Goal: Transaction & Acquisition: Purchase product/service

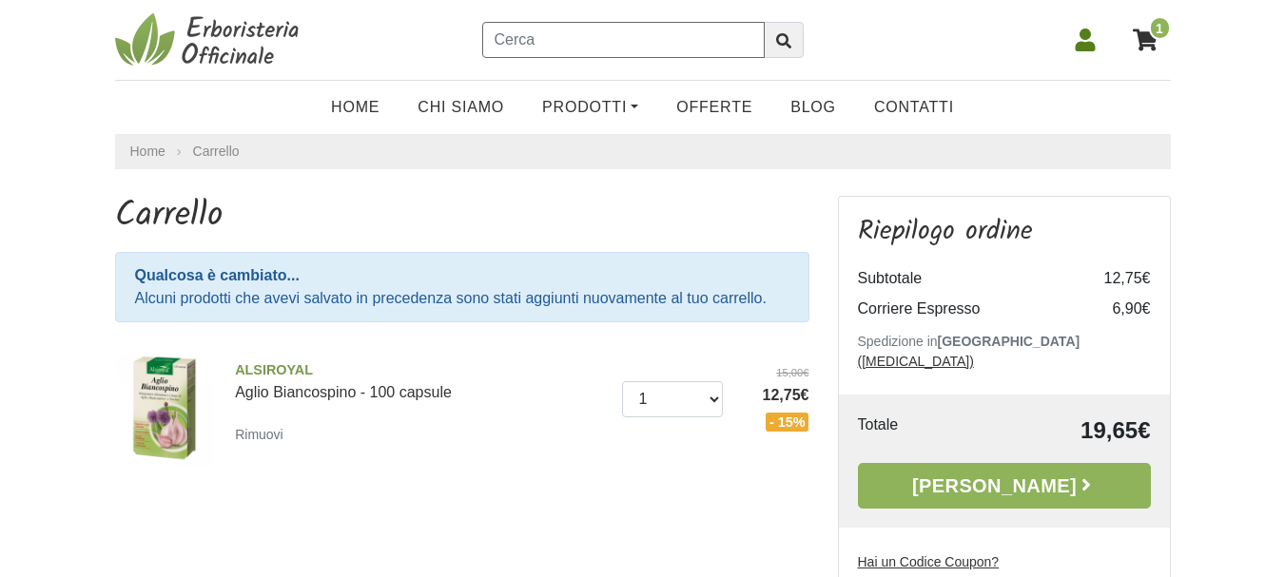
click at [523, 37] on input "text" at bounding box center [623, 40] width 283 height 36
type input "curcuma gold"
click at [764, 22] on button "submit" at bounding box center [784, 40] width 40 height 36
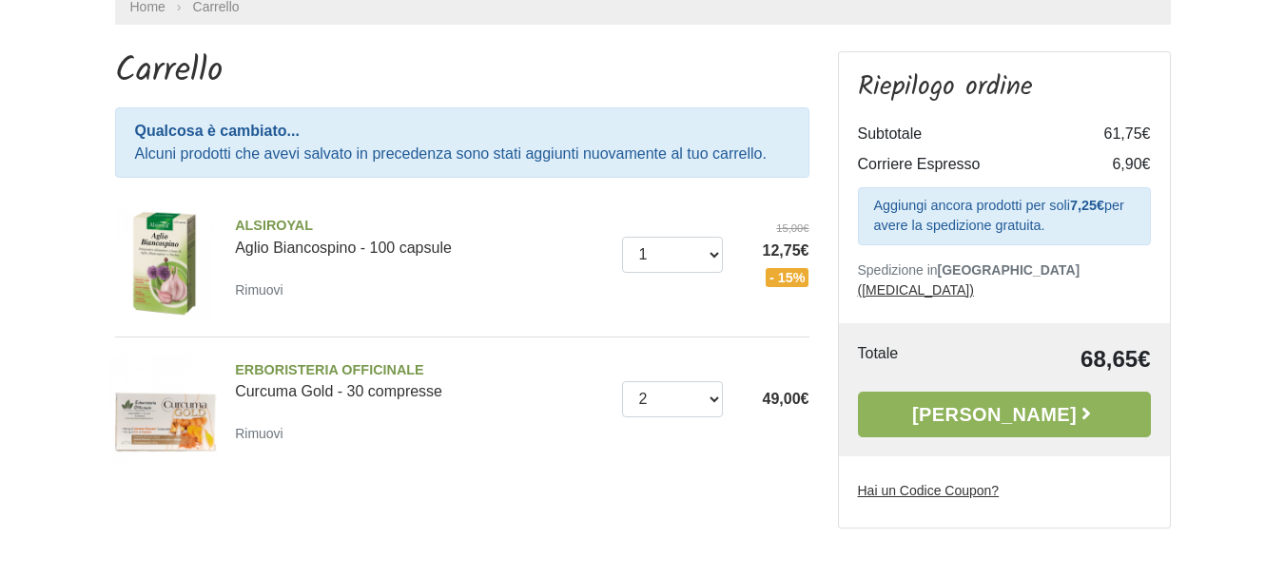
scroll to position [190, 0]
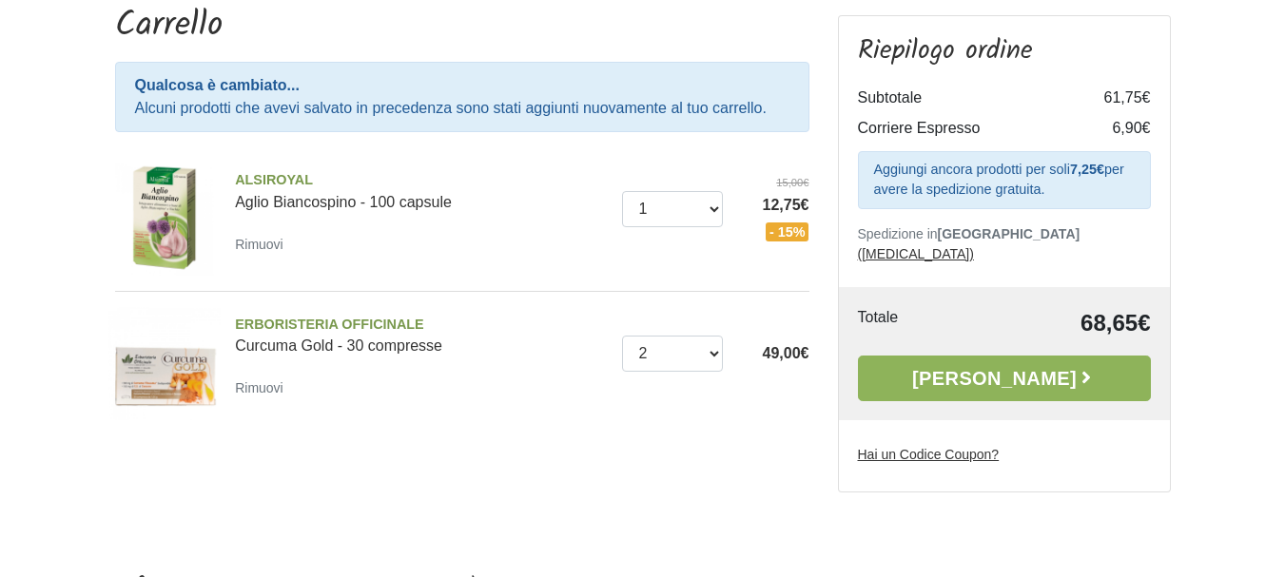
click at [947, 447] on u "Hai un Codice Coupon?" at bounding box center [929, 454] width 142 height 15
click at [0, 0] on input "Hai un Codice Coupon?" at bounding box center [0, 0] width 0 height 0
type input "PROMO10"
click at [1134, 484] on icon "button" at bounding box center [1130, 489] width 15 height 11
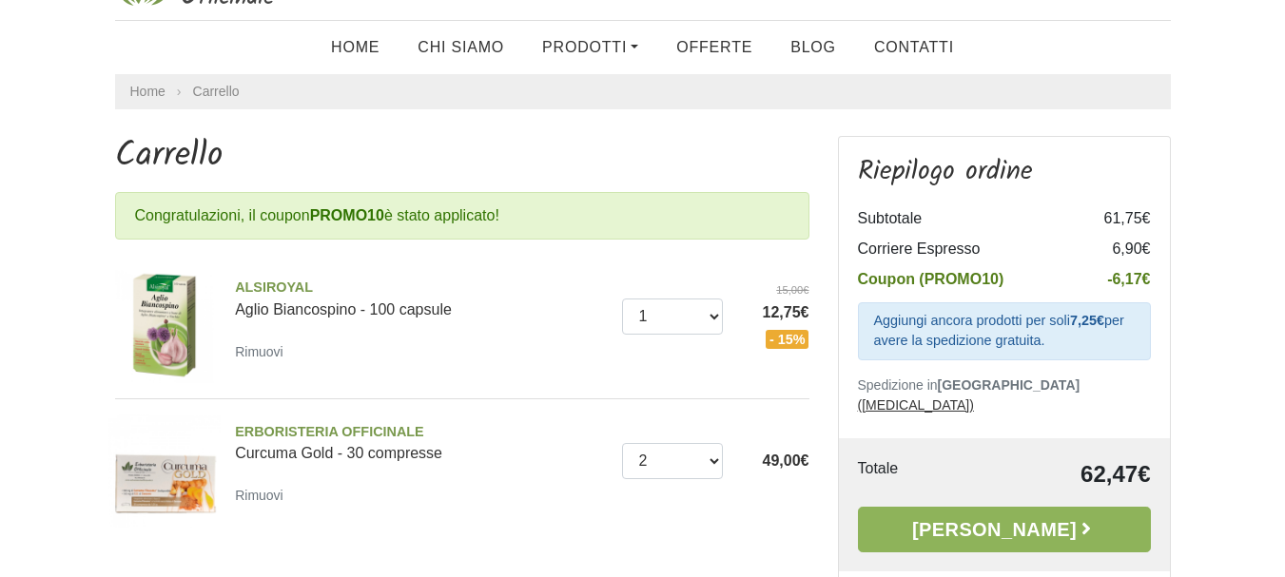
scroll to position [190, 0]
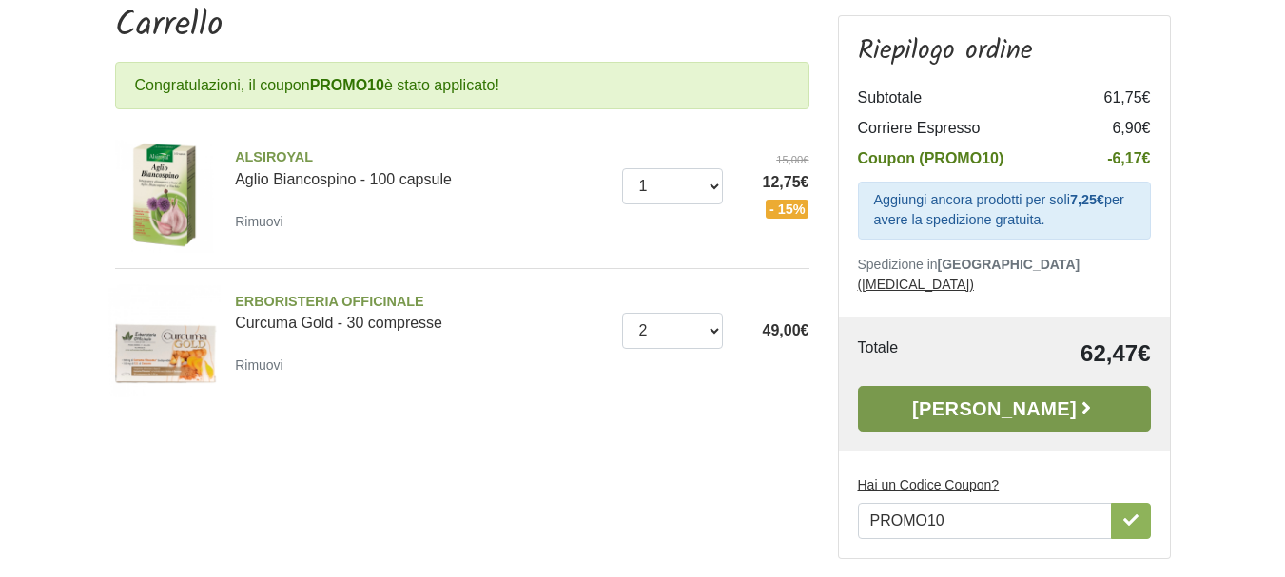
click at [1017, 390] on link "[PERSON_NAME]" at bounding box center [1004, 409] width 293 height 46
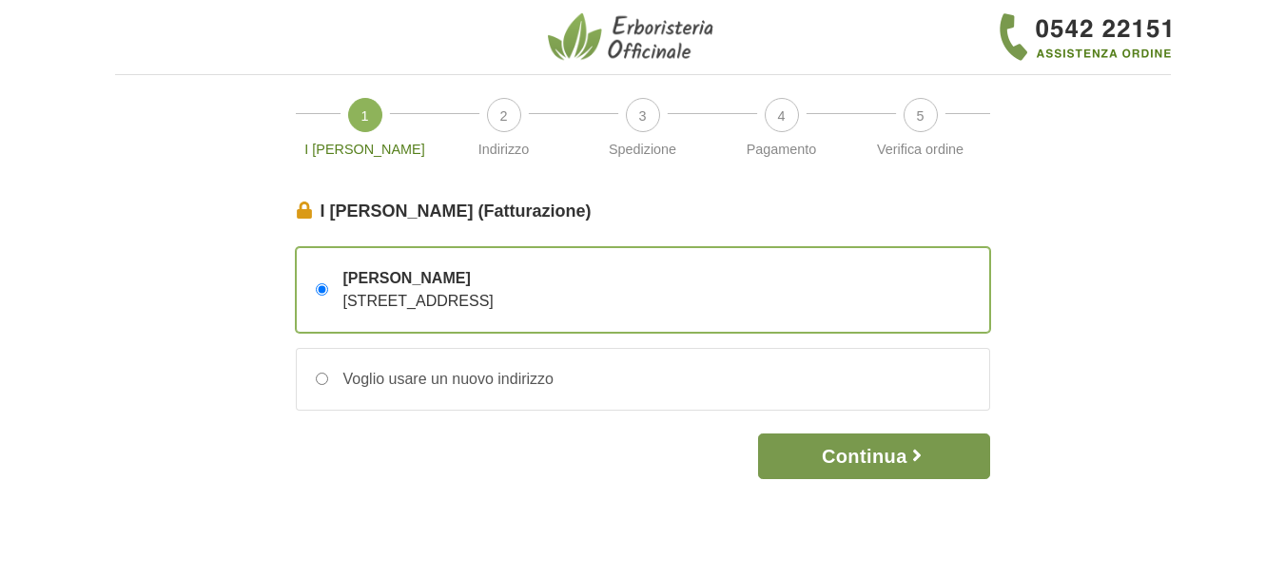
click at [878, 453] on button "Continua" at bounding box center [873, 457] width 231 height 46
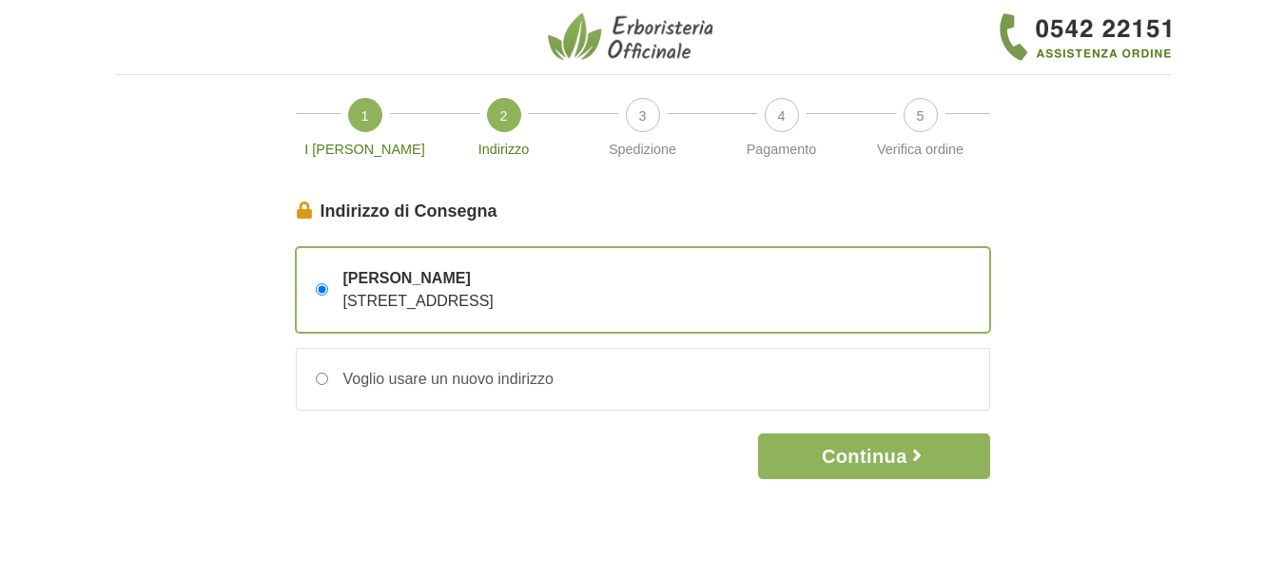
click at [371, 118] on span "1" at bounding box center [365, 115] width 34 height 34
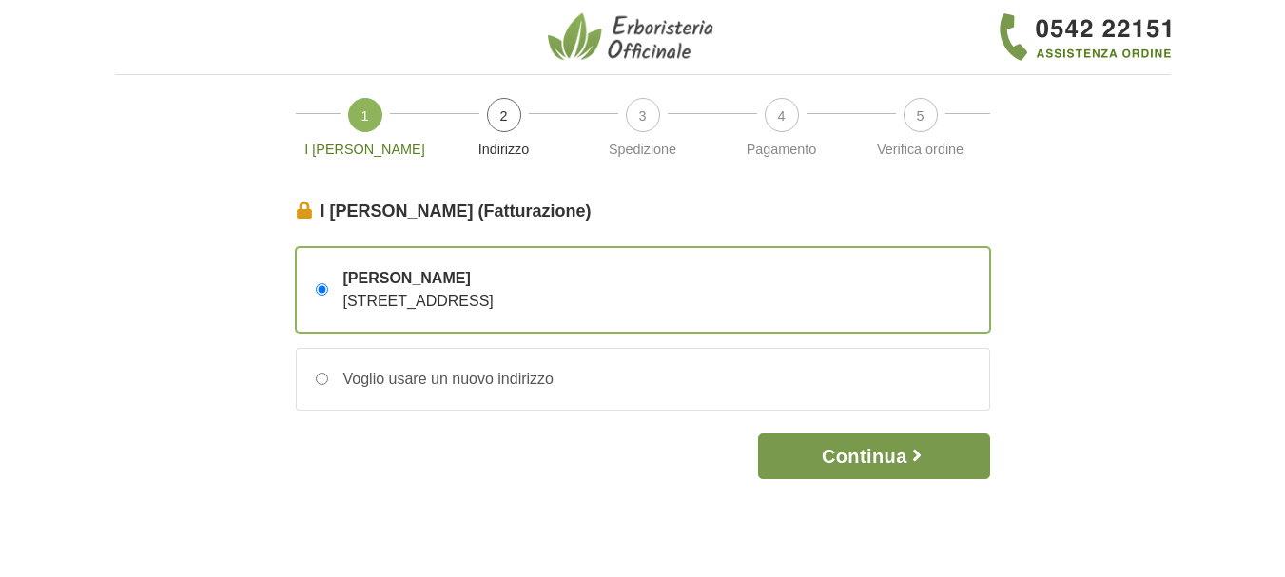
click at [906, 447] on button "Continua" at bounding box center [873, 457] width 231 height 46
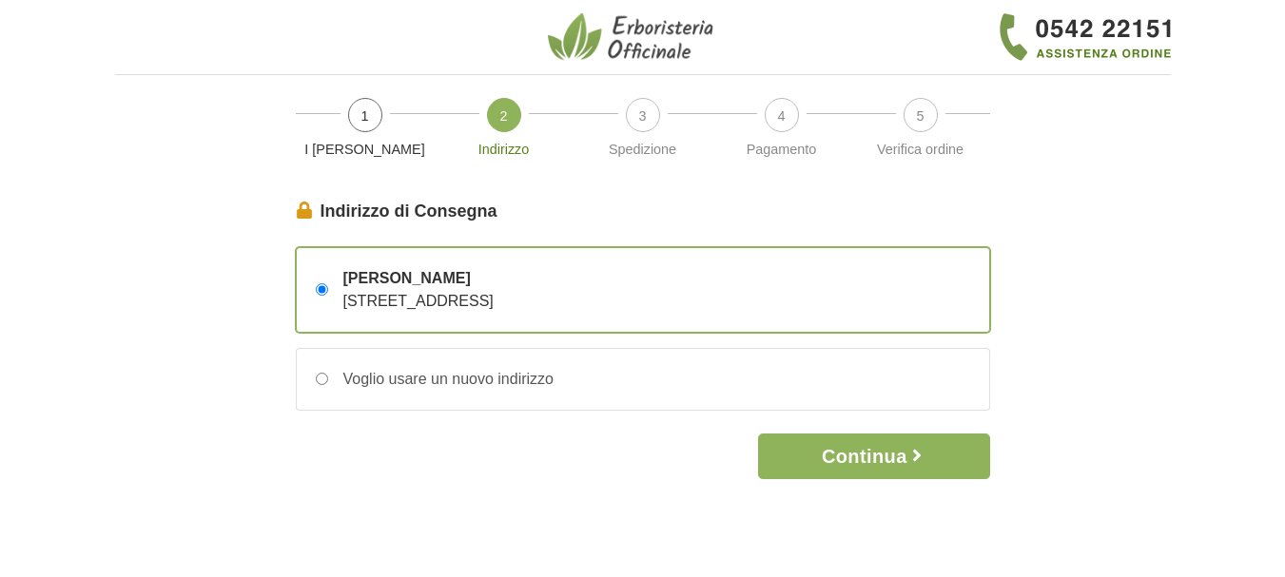
click at [906, 447] on button "Continua" at bounding box center [873, 457] width 231 height 46
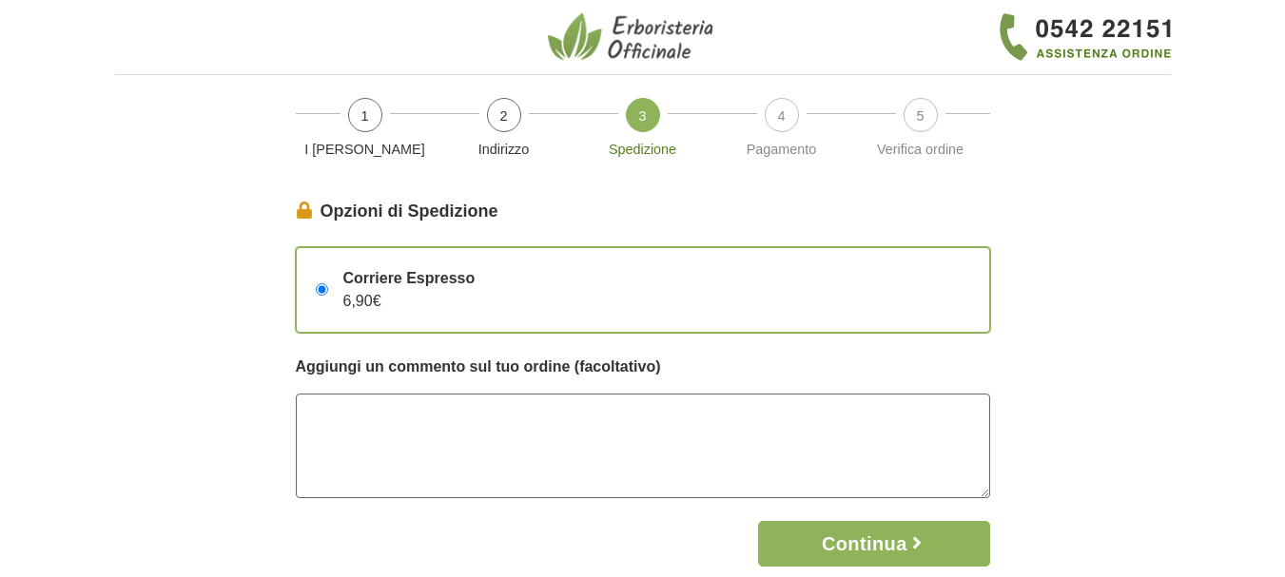
click at [366, 419] on textarea at bounding box center [643, 446] width 694 height 105
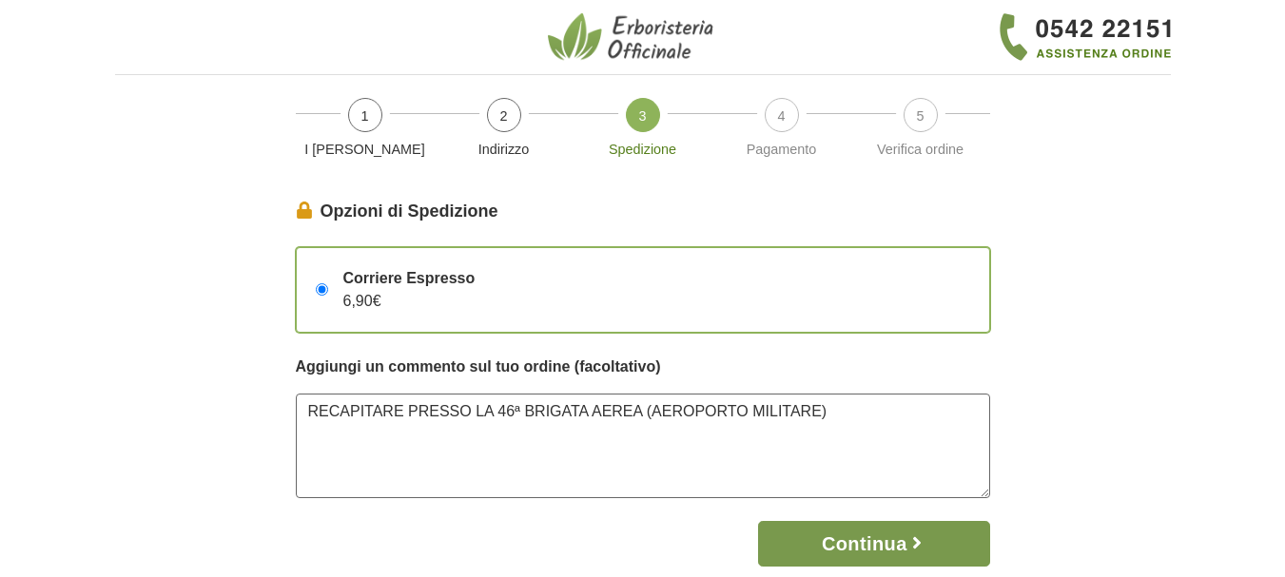
type textarea "RECAPITARE PRESSO LA 46ª BRIGATA AEREA (AEROPORTO MILITARE)"
click at [880, 542] on button "Continua" at bounding box center [873, 544] width 231 height 46
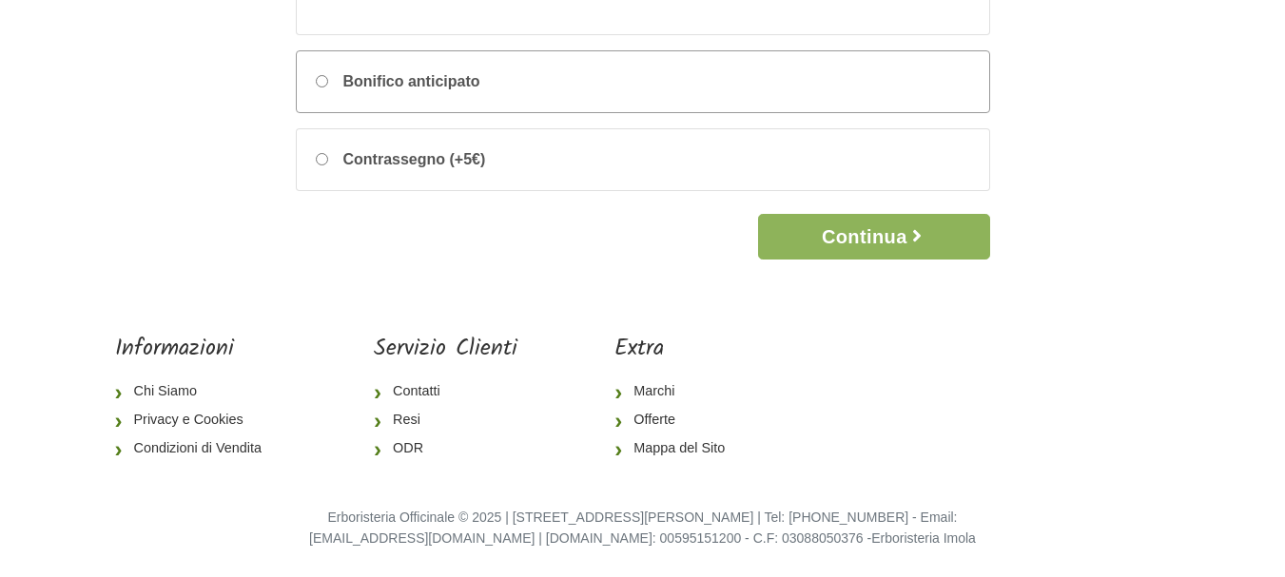
scroll to position [475, 0]
click at [885, 239] on button "Continua" at bounding box center [873, 236] width 231 height 46
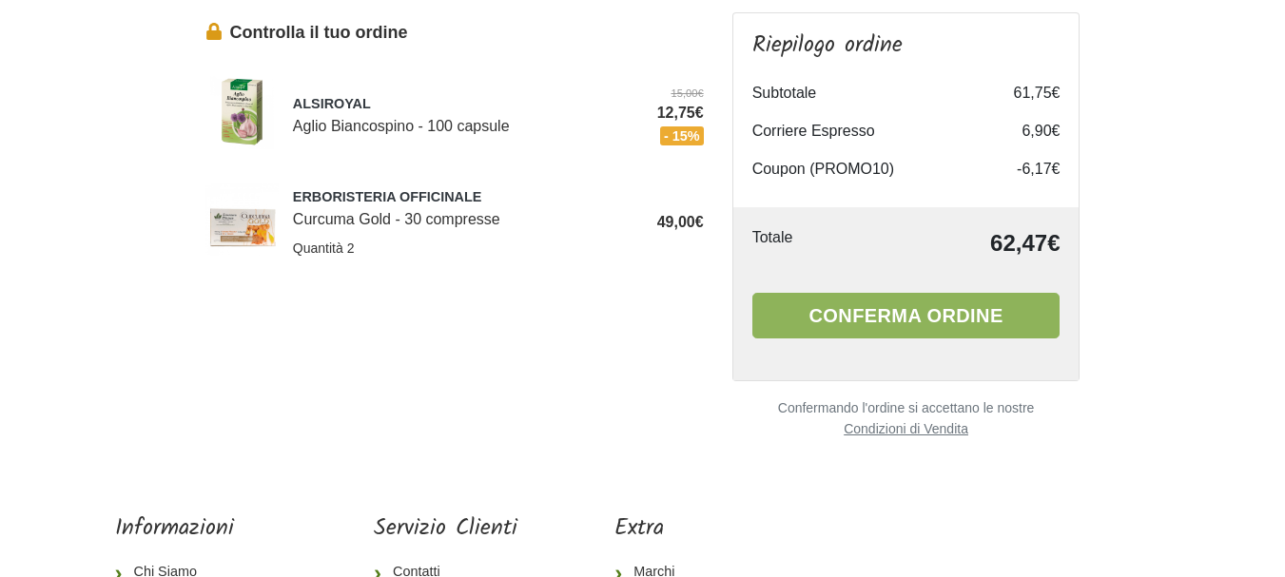
scroll to position [179, 0]
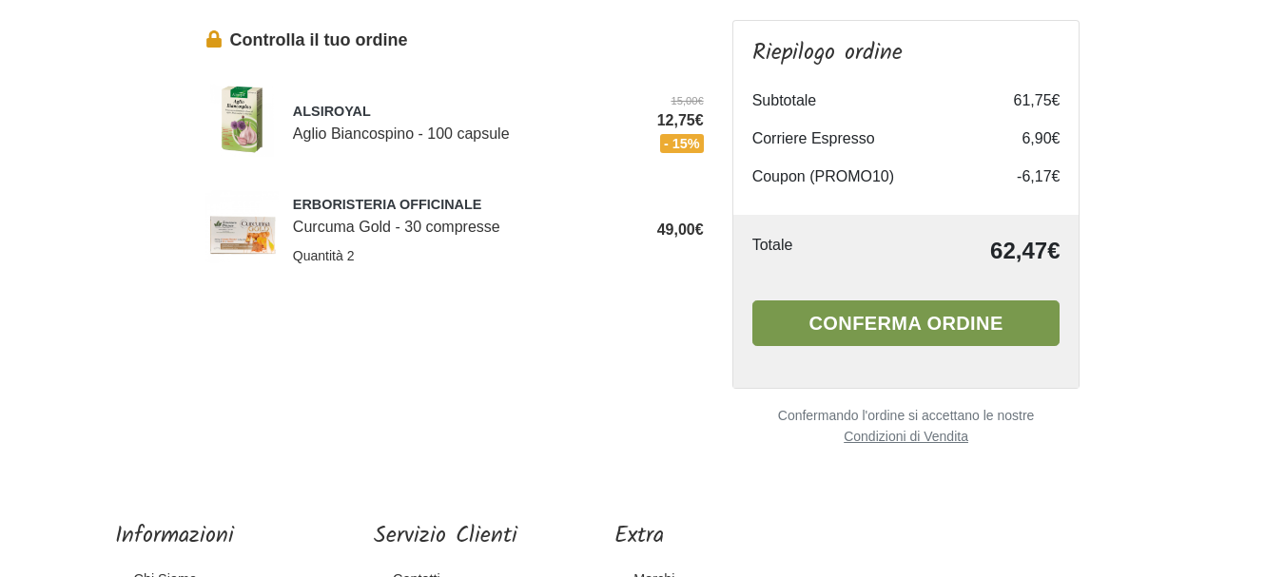
click at [915, 315] on button "Conferma ordine" at bounding box center [906, 324] width 308 height 46
